Goal: Task Accomplishment & Management: Complete application form

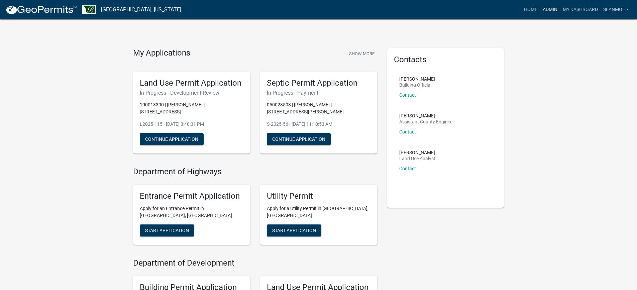
click at [555, 11] on link "Admin" at bounding box center [550, 9] width 20 height 13
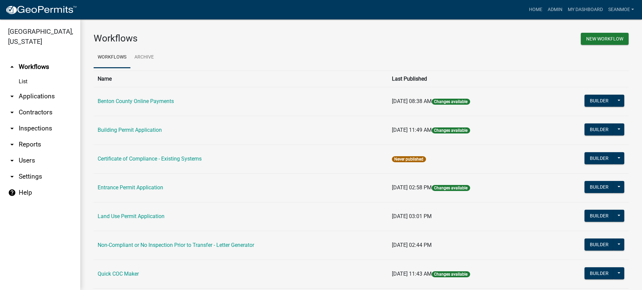
click at [42, 97] on link "arrow_drop_down Applications" at bounding box center [40, 96] width 80 height 16
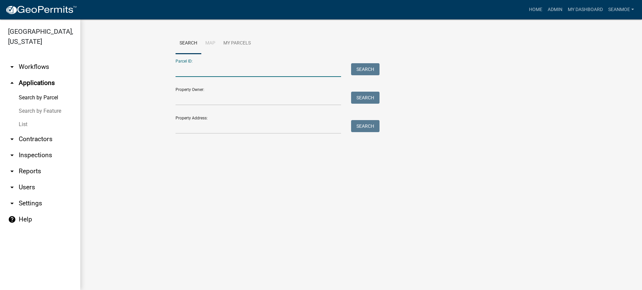
click at [191, 71] on input "Parcel ID:" at bounding box center [259, 70] width 166 height 14
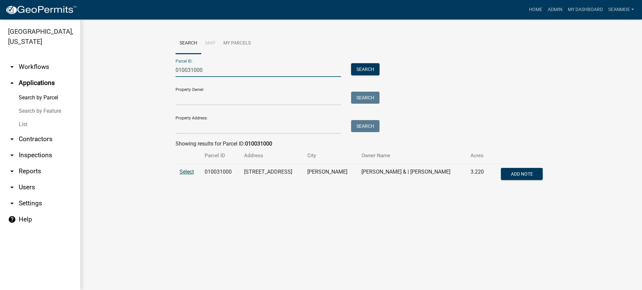
type input "010031000"
click at [190, 173] on span "Select" at bounding box center [187, 172] width 14 height 6
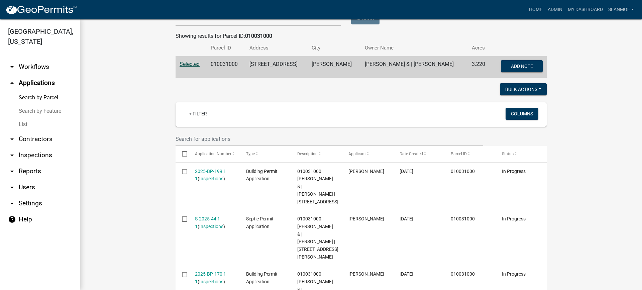
scroll to position [167, 0]
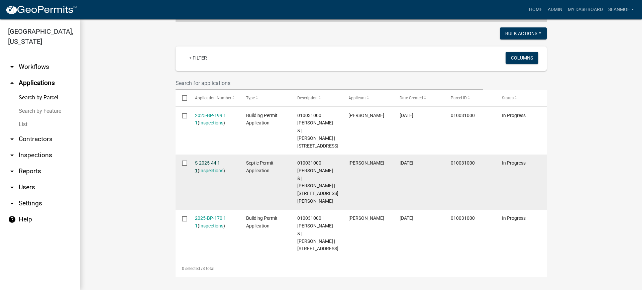
click at [206, 167] on link "S-2025-44 1 1" at bounding box center [207, 166] width 25 height 13
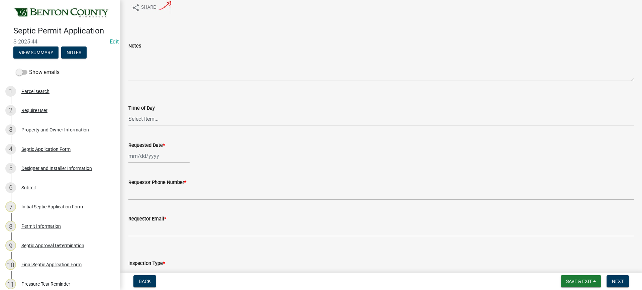
scroll to position [67, 0]
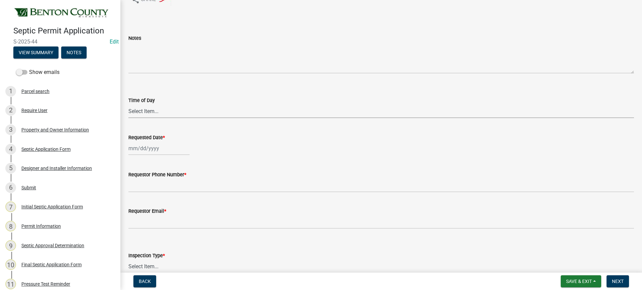
click at [140, 110] on select "Select Item... AM PM" at bounding box center [381, 111] width 506 height 14
click at [128, 104] on select "Select Item... AM PM" at bounding box center [381, 111] width 506 height 14
select select "e147c3a9-1840-4d8a-8b69-686b148401d6"
click at [147, 150] on div at bounding box center [158, 148] width 61 height 14
select select "8"
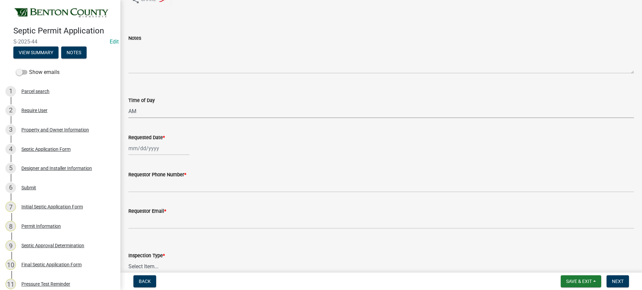
select select "2025"
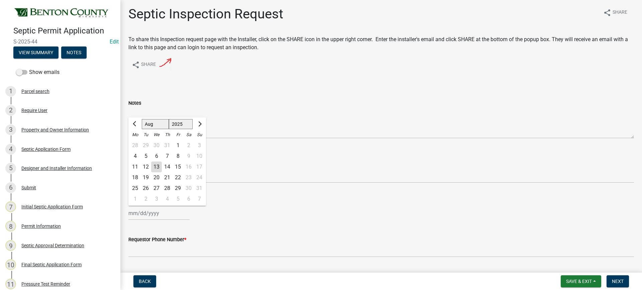
scroll to position [0, 0]
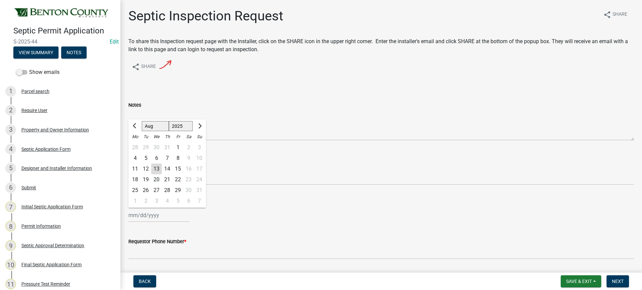
click at [178, 168] on div "15" at bounding box center [178, 169] width 11 height 11
type input "[DATE]"
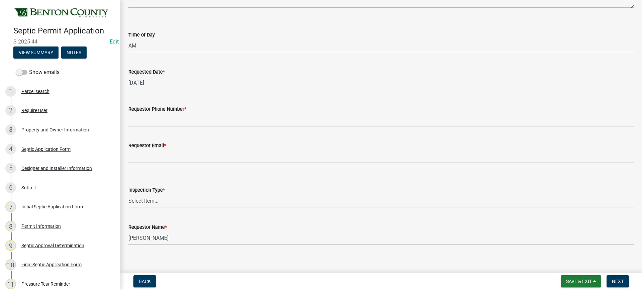
scroll to position [134, 0]
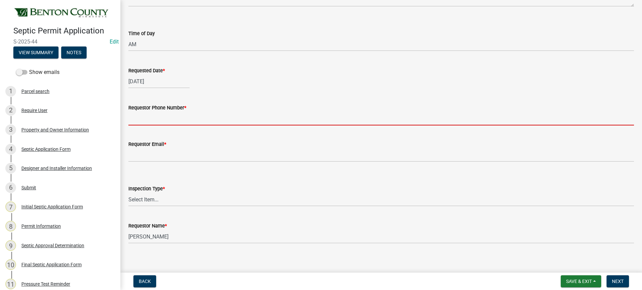
click at [178, 120] on input "Requestor Phone Number *" at bounding box center [381, 119] width 506 height 14
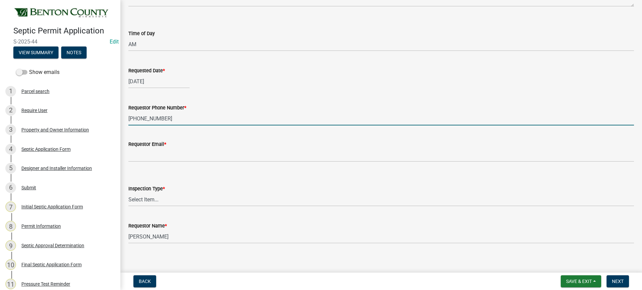
type input "[PHONE_NUMBER]"
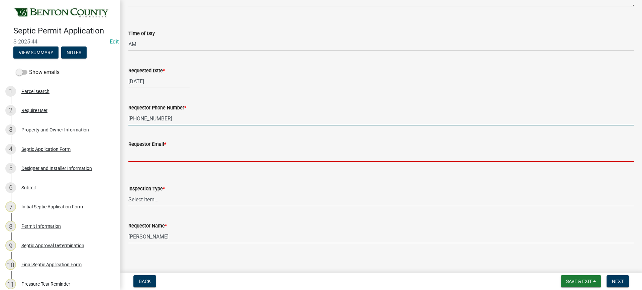
click at [166, 158] on input "Requestor Email *" at bounding box center [381, 155] width 506 height 14
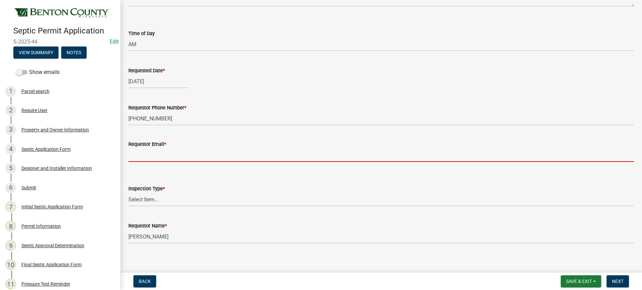
type input "[EMAIL_ADDRESS][DOMAIN_NAME]"
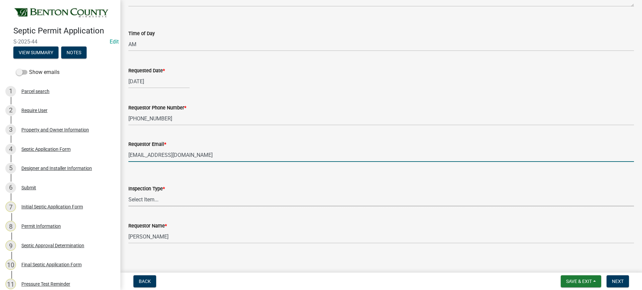
click at [147, 200] on select "Select Item... Septic Inspection" at bounding box center [381, 200] width 506 height 14
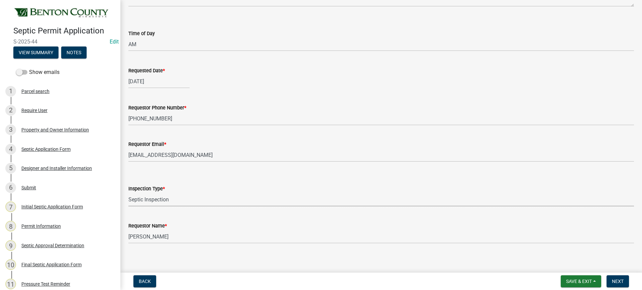
click at [128, 193] on select "Select Item... Septic Inspection" at bounding box center [381, 200] width 506 height 14
select select "2bffa26d-5937-4e49-ae9c-109493db88f9"
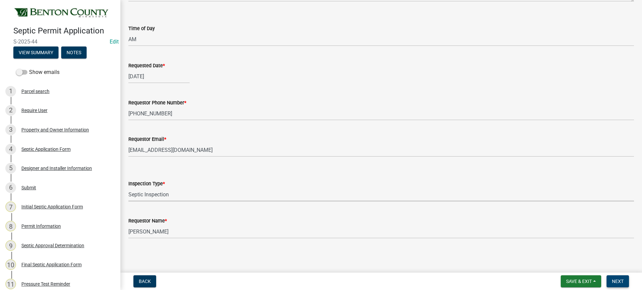
click at [618, 281] on span "Next" at bounding box center [618, 281] width 12 height 5
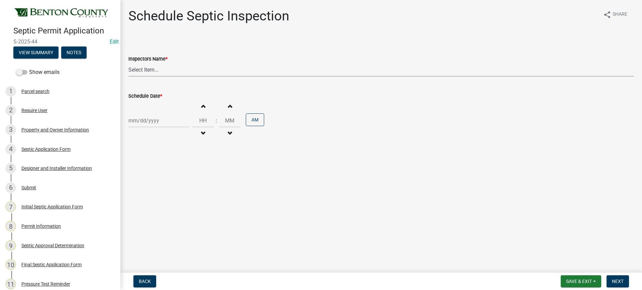
click at [148, 68] on select "Select Item... [PERSON_NAME][EMAIL_ADDRESS][DOMAIN_NAME][PERSON_NAME] ([PERSON_…" at bounding box center [381, 70] width 506 height 14
select select "7cabb9c8-04c6-487b-baf0-b74dd8e48fb6"
click at [128, 63] on select "Select Item... [PERSON_NAME][EMAIL_ADDRESS][DOMAIN_NAME][PERSON_NAME] ([PERSON_…" at bounding box center [381, 70] width 506 height 14
select select "8"
select select "2025"
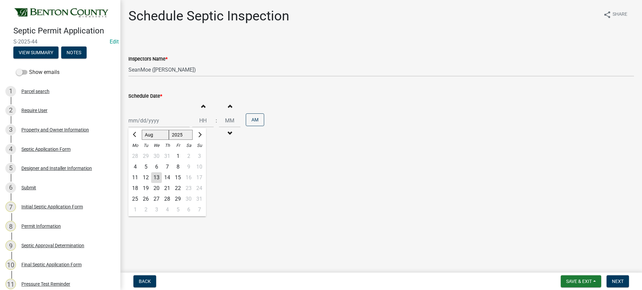
click at [148, 121] on div "[PERSON_NAME] Feb Mar Apr [PERSON_NAME][DATE] Oct Nov [DATE] 1526 1527 1528 152…" at bounding box center [158, 121] width 61 height 14
click at [177, 177] on div "15" at bounding box center [178, 177] width 11 height 11
type input "[DATE]"
click at [201, 133] on span "button" at bounding box center [202, 133] width 3 height 5
type input "11"
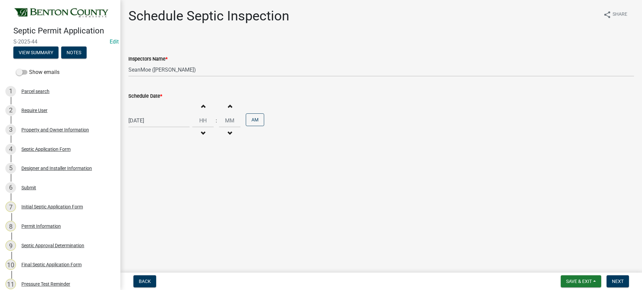
type input "00"
click at [201, 133] on span "button" at bounding box center [202, 133] width 3 height 5
type input "10"
click at [256, 120] on button "PM" at bounding box center [255, 119] width 18 height 13
click at [623, 282] on span "Next" at bounding box center [618, 281] width 12 height 5
